Goal: Check status: Check status

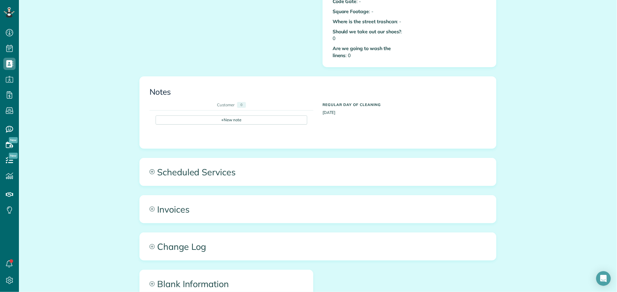
scroll to position [315, 0]
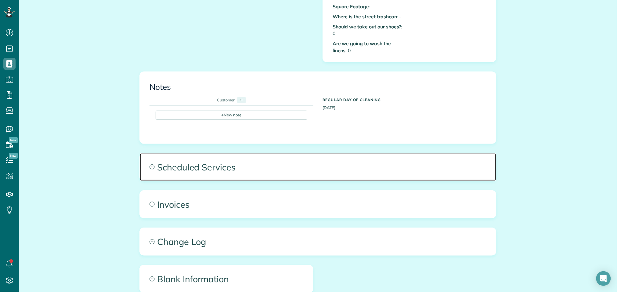
click at [222, 158] on span "Scheduled Services" at bounding box center [318, 166] width 356 height 27
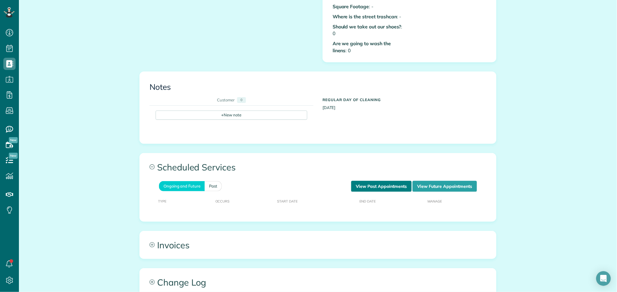
click at [357, 182] on link "View Past Appointments" at bounding box center [381, 186] width 60 height 11
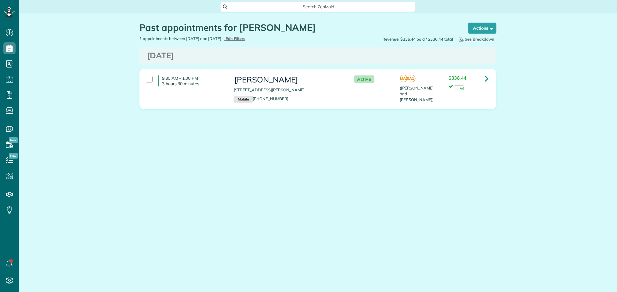
scroll to position [2, 2]
click at [483, 79] on link at bounding box center [487, 78] width 12 height 12
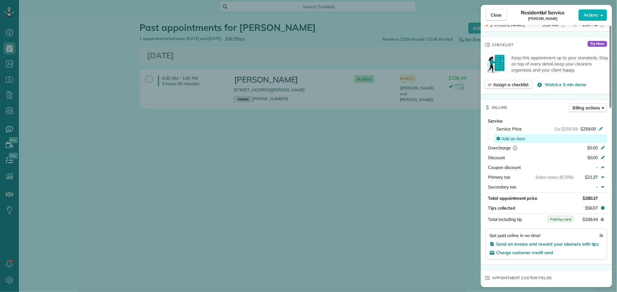
scroll to position [214, 0]
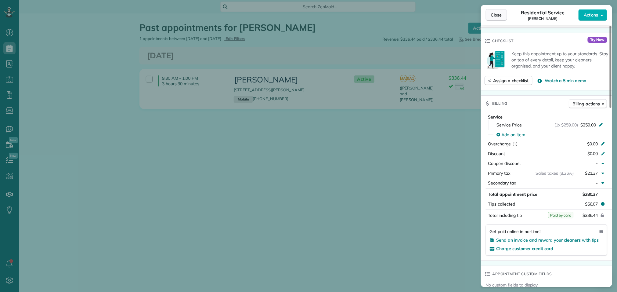
click at [494, 13] on span "Close" at bounding box center [496, 15] width 11 height 6
